Goal: Communication & Community: Answer question/provide support

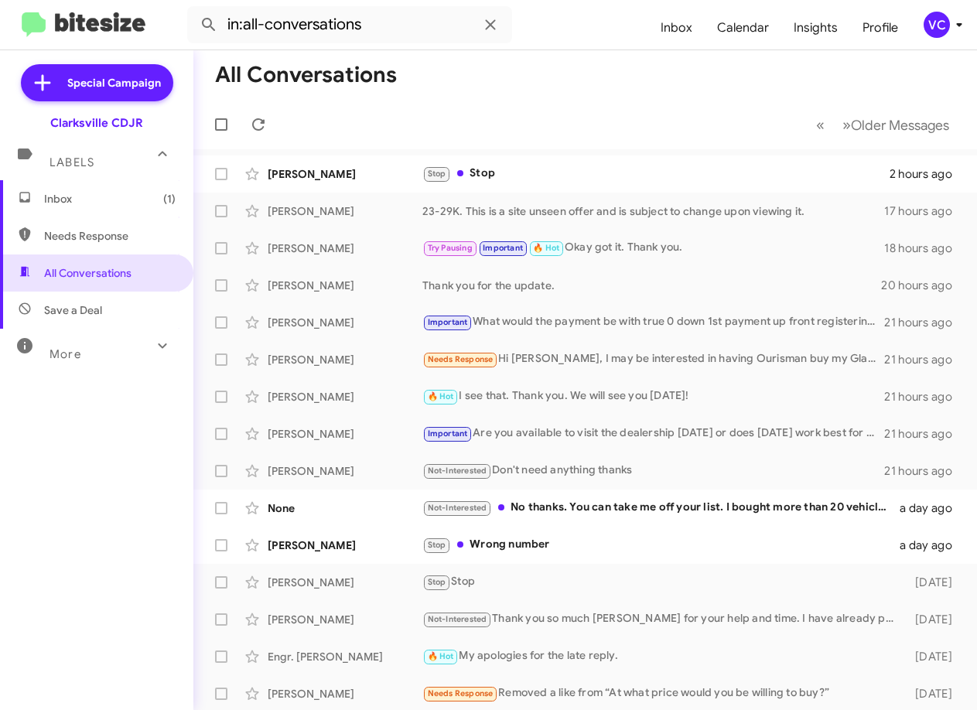
click at [618, 126] on mat-toolbar-row "« Previous » Next Older Messages" at bounding box center [585, 125] width 784 height 50
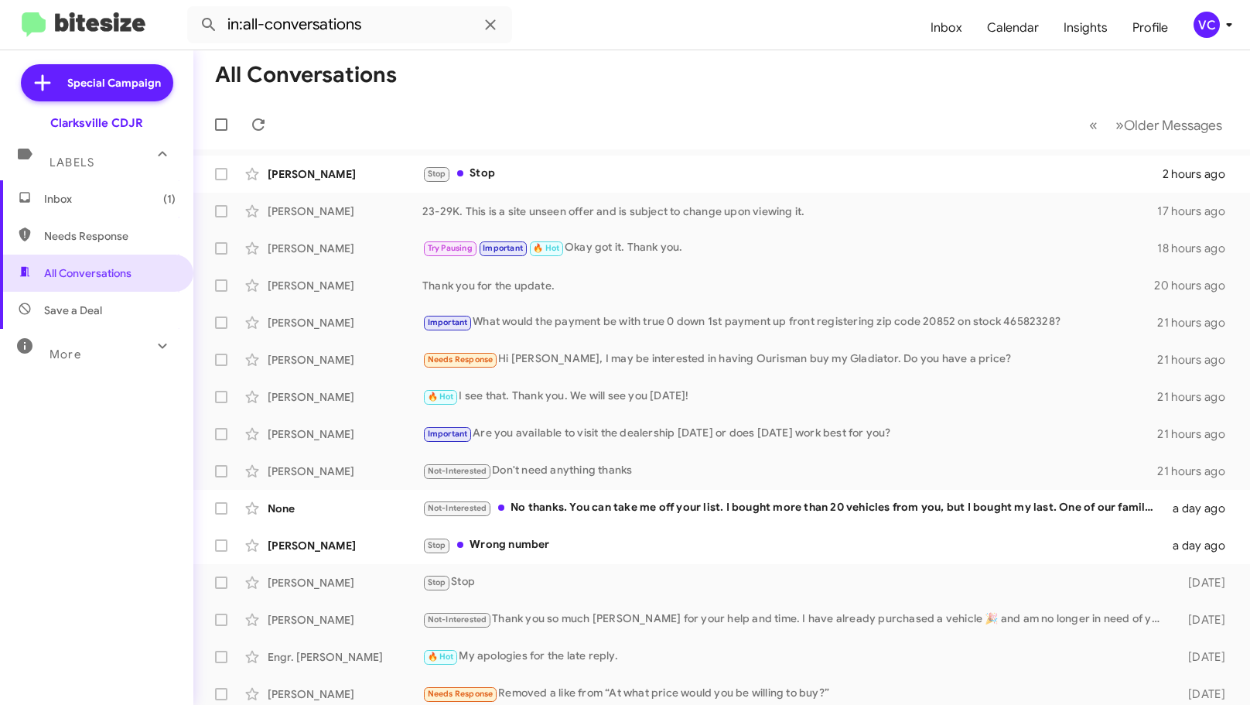
click at [721, 111] on mat-toolbar-row "« Previous » Next Older Messages" at bounding box center [721, 125] width 1057 height 50
drag, startPoint x: 502, startPoint y: 173, endPoint x: 511, endPoint y: 172, distance: 9.4
click at [503, 173] on div "Stop Stop" at bounding box center [799, 174] width 754 height 18
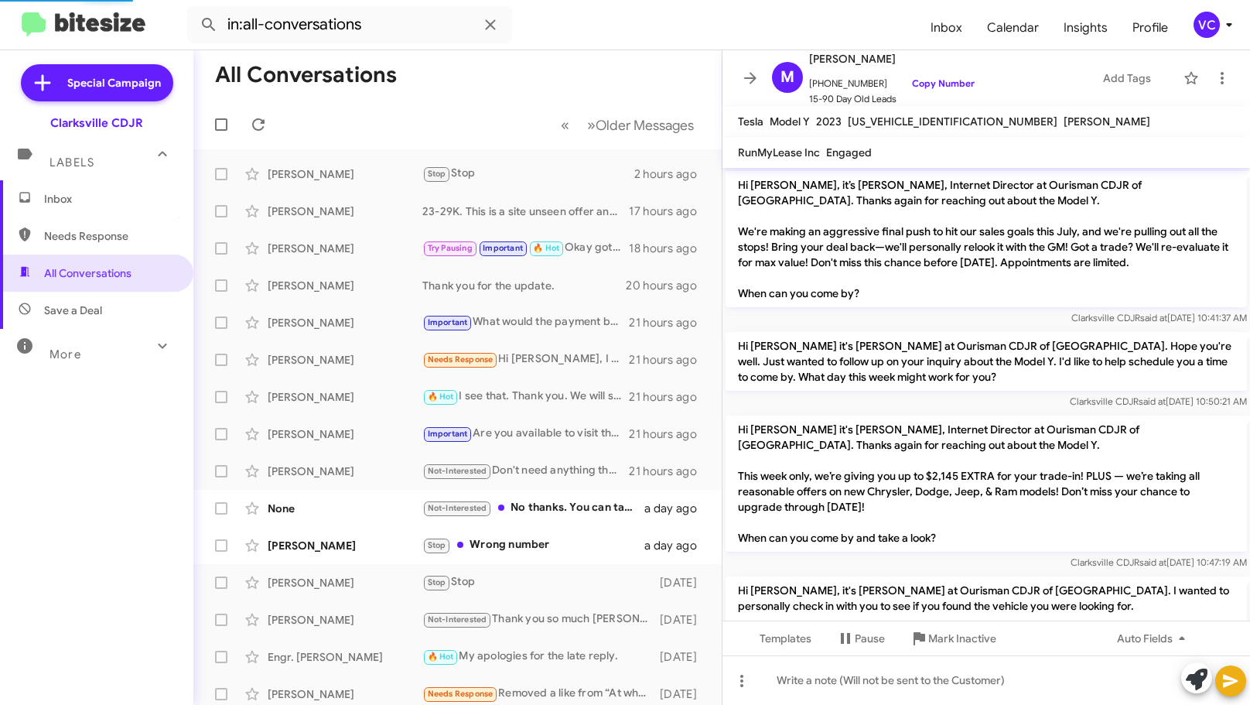
scroll to position [494, 0]
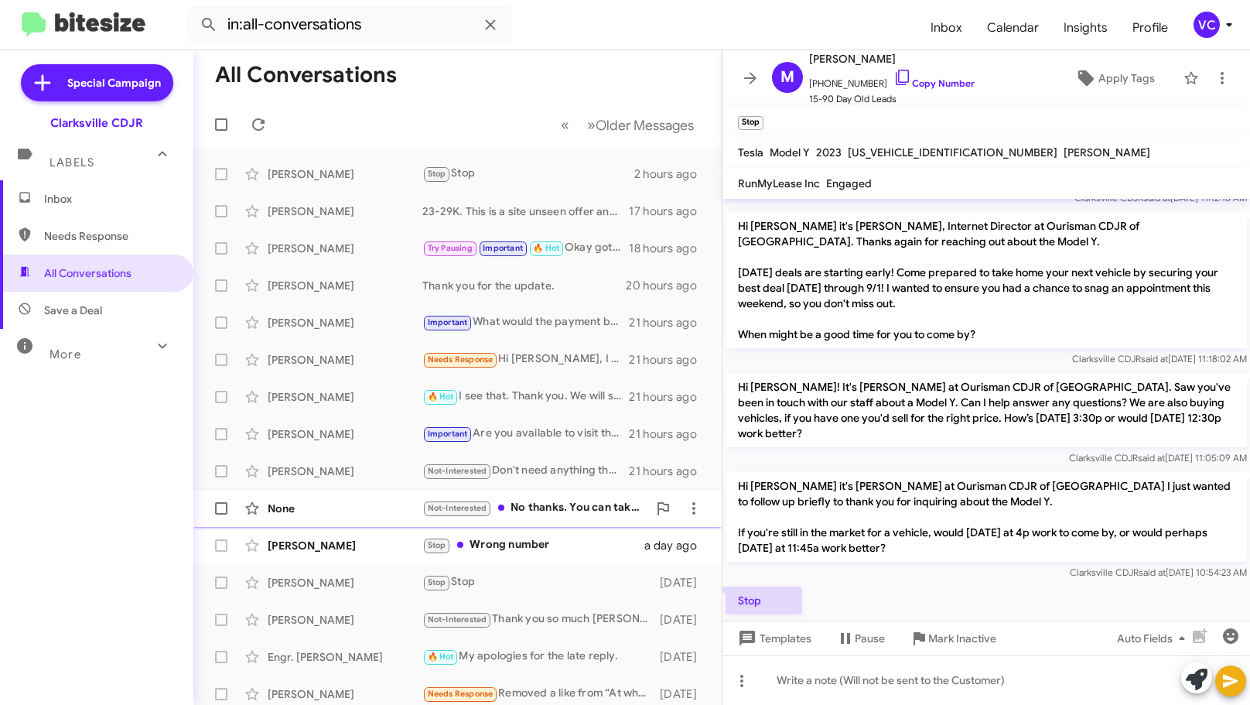
click at [337, 508] on div "None" at bounding box center [345, 508] width 155 height 15
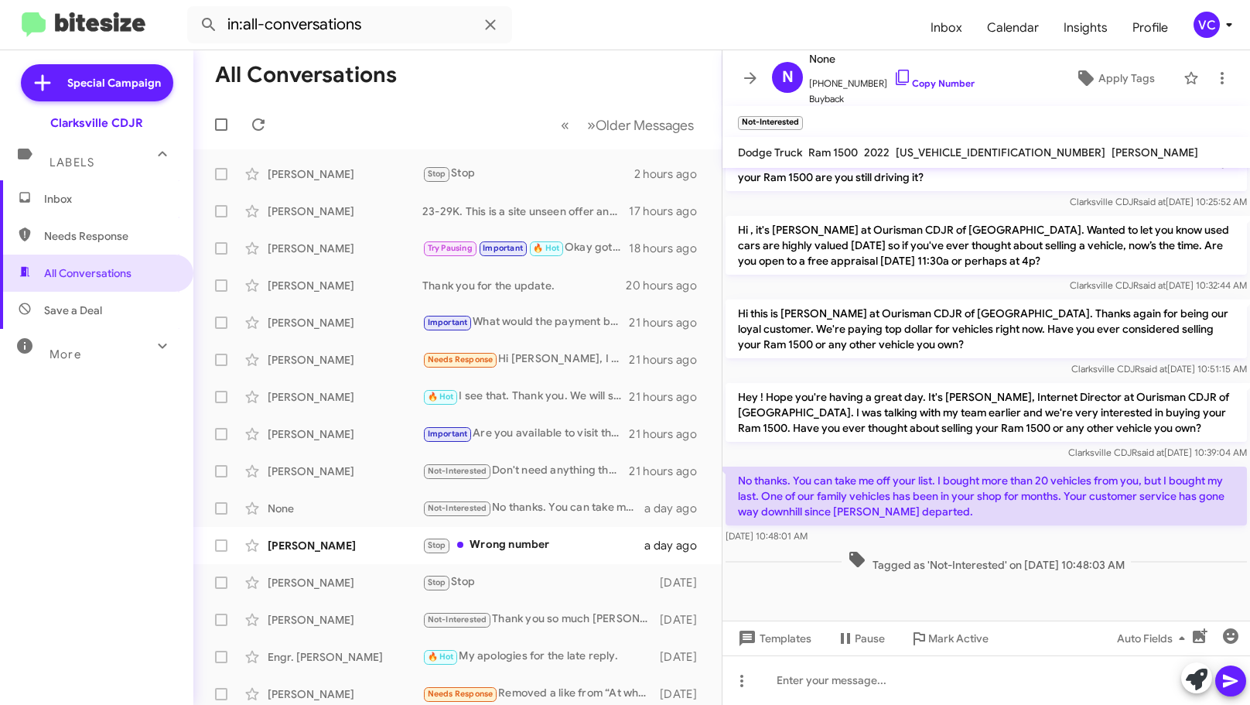
scroll to position [722, 0]
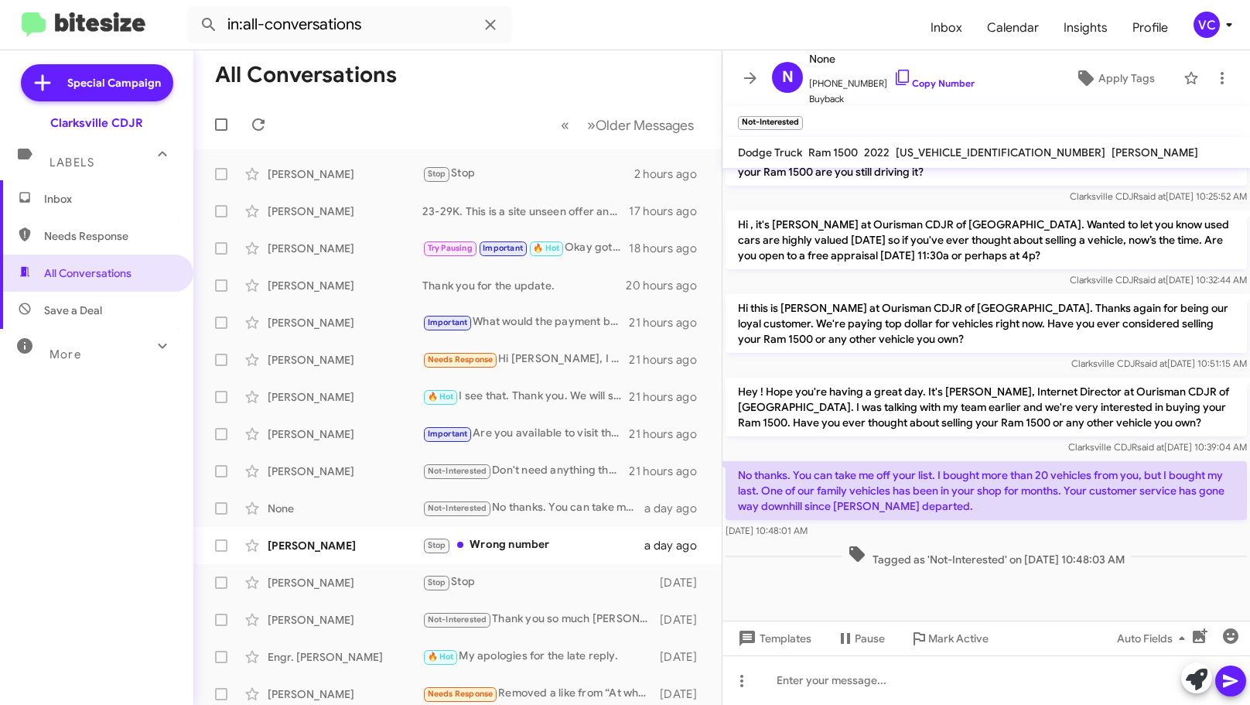
click at [976, 560] on span "Tagged as 'Not-Interested' on [DATE] 10:48:03 AM" at bounding box center [986, 556] width 289 height 22
click at [976, 544] on div "Tagged as 'Not-Interested' on [DATE] 10:48:03 AM" at bounding box center [987, 556] width 528 height 29
drag, startPoint x: 991, startPoint y: 530, endPoint x: 1010, endPoint y: 593, distance: 66.1
click at [976, 529] on div "[DATE] 10:48:01 AM" at bounding box center [986, 530] width 521 height 15
click at [976, 617] on div at bounding box center [987, 595] width 528 height 50
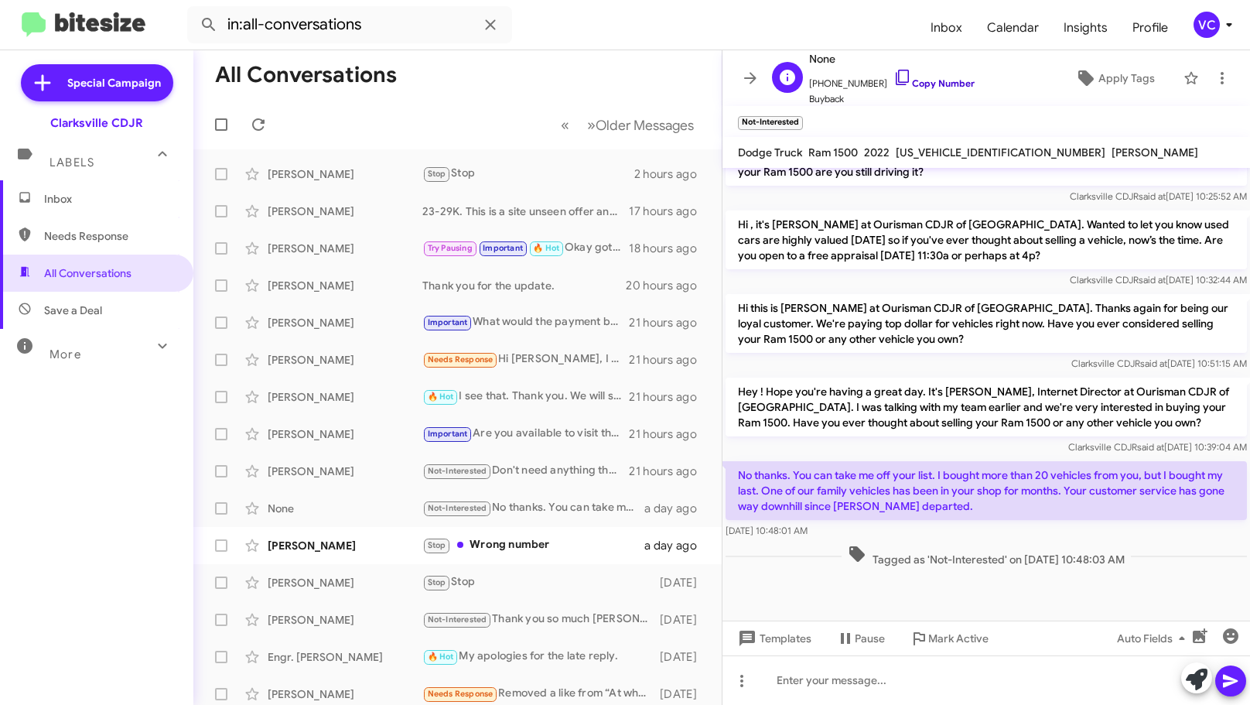
click at [936, 80] on link "Copy Number" at bounding box center [934, 83] width 81 height 12
